Goal: Task Accomplishment & Management: Use online tool/utility

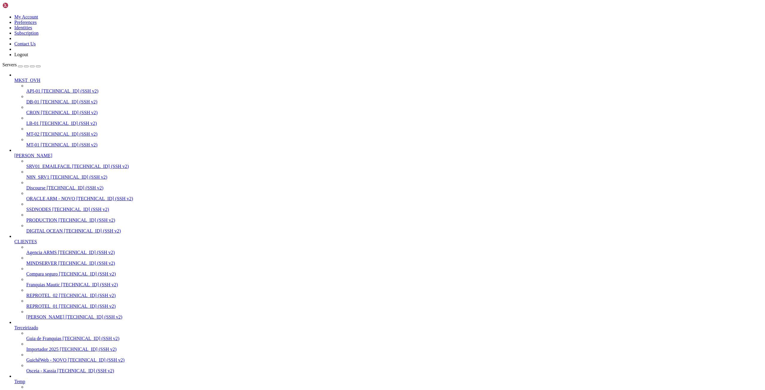
scroll to position [6, 1]
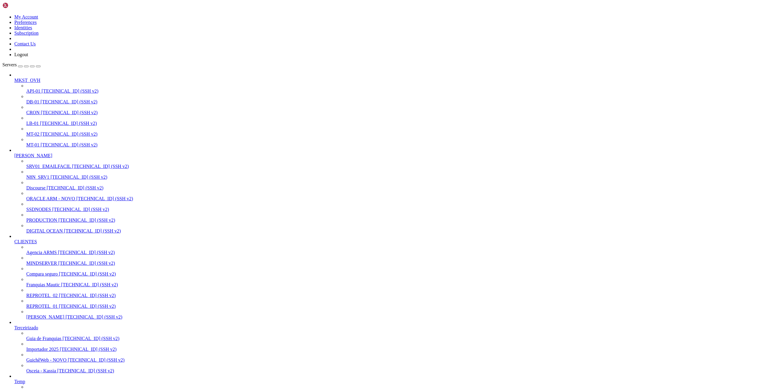
drag, startPoint x: 7, startPoint y: 1117, endPoint x: 217, endPoint y: 1246, distance: 246.9
drag, startPoint x: 5, startPoint y: 1114, endPoint x: 38, endPoint y: 1140, distance: 41.9
drag, startPoint x: 5, startPoint y: 1116, endPoint x: 184, endPoint y: 1244, distance: 219.9
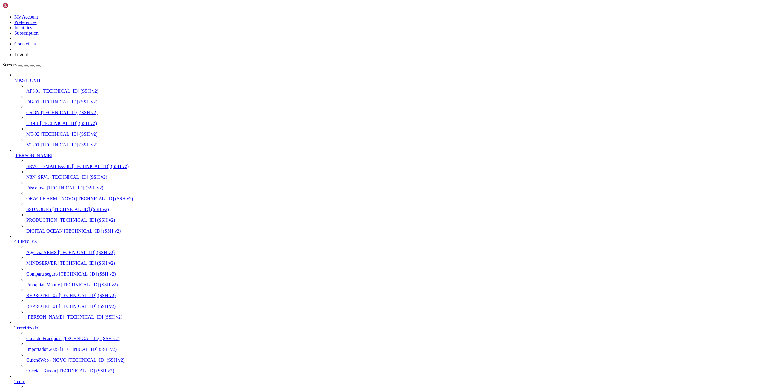
drag, startPoint x: 4, startPoint y: 1155, endPoint x: 111, endPoint y: 1220, distance: 124.6
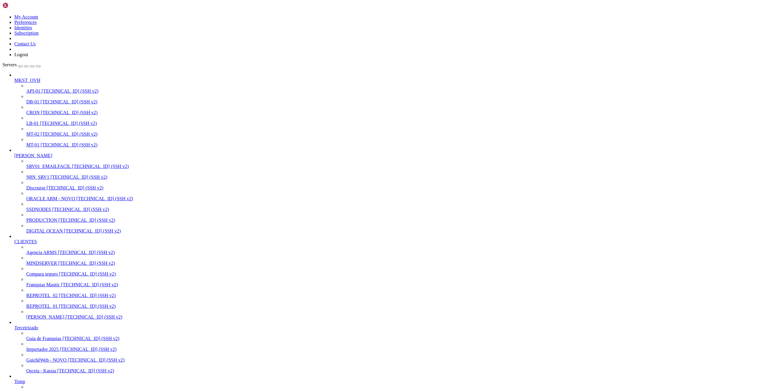
drag, startPoint x: 5, startPoint y: 1158, endPoint x: 141, endPoint y: 1235, distance: 156.4
drag, startPoint x: 143, startPoint y: 1245, endPoint x: 4, endPoint y: 1155, distance: 166.0
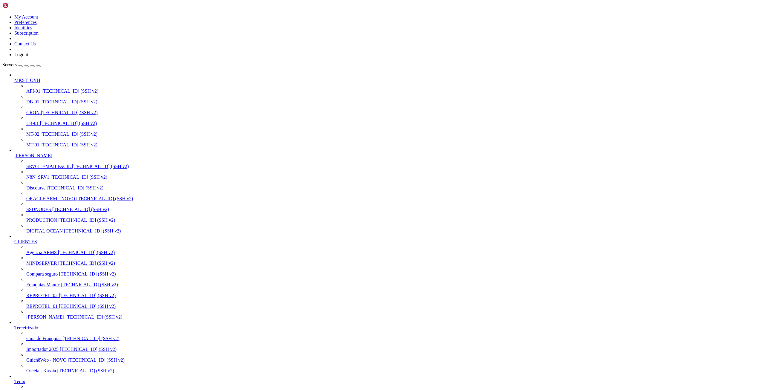
drag, startPoint x: 5, startPoint y: 1160, endPoint x: 143, endPoint y: 1245, distance: 162.9
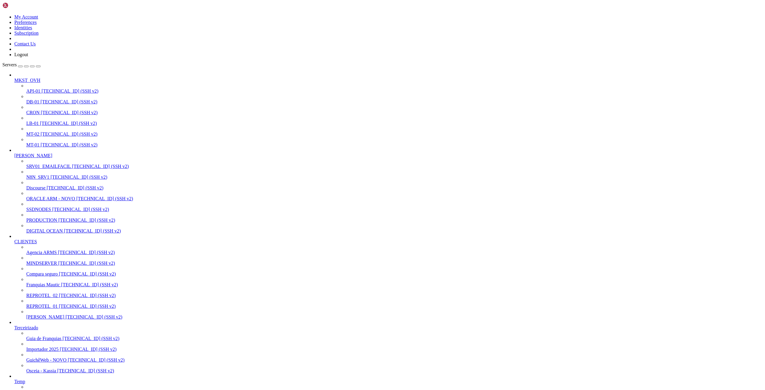
scroll to position [5, 0]
drag, startPoint x: 85, startPoint y: 1214, endPoint x: 163, endPoint y: 1213, distance: 77.6
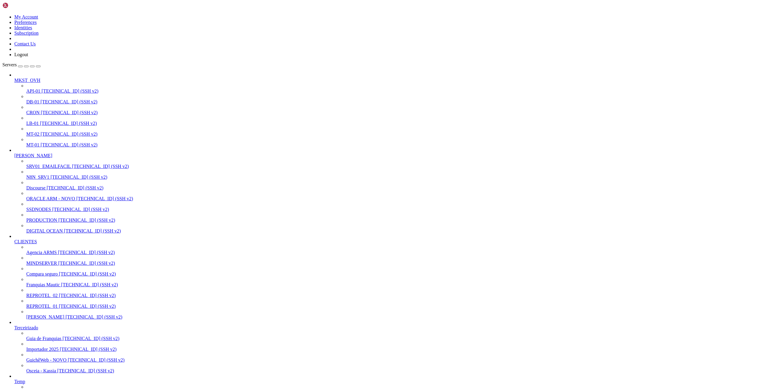
drag, startPoint x: 88, startPoint y: 1213, endPoint x: 123, endPoint y: 1213, distance: 35.5
drag, startPoint x: 84, startPoint y: 1215, endPoint x: 162, endPoint y: 1213, distance: 78.3
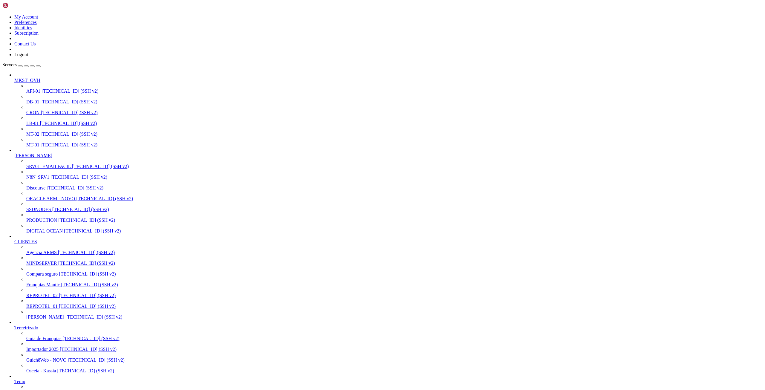
scroll to position [350, 0]
